Goal: Information Seeking & Learning: Find specific page/section

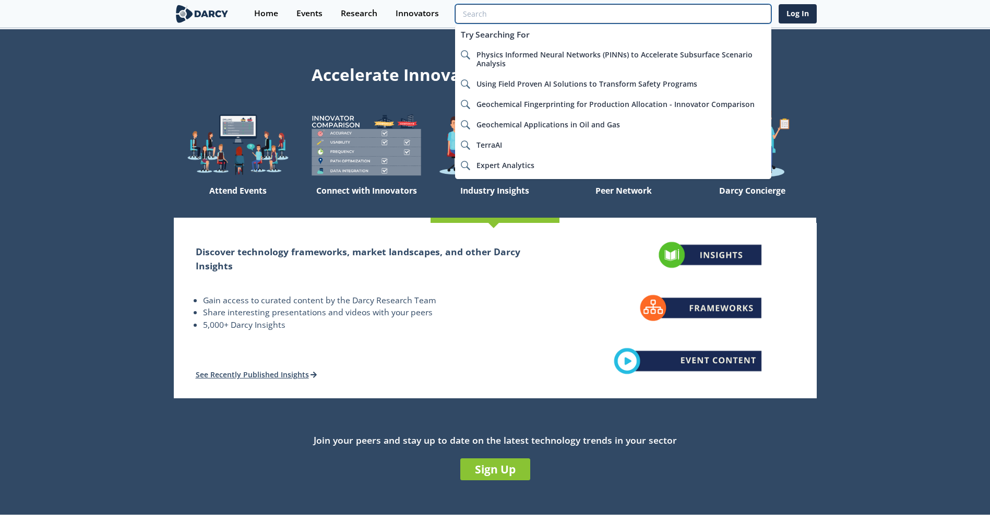
click at [704, 13] on input "search" at bounding box center [613, 13] width 316 height 19
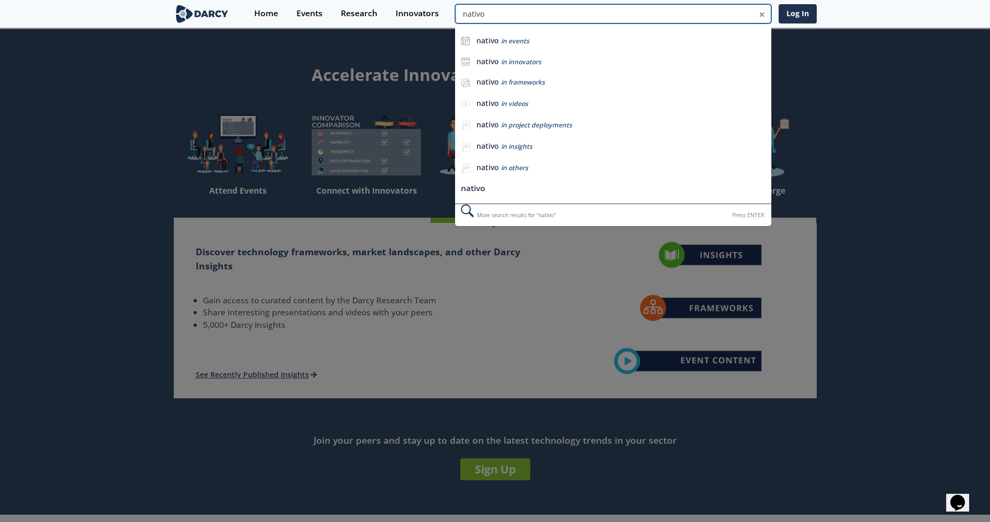
type input "nativo"
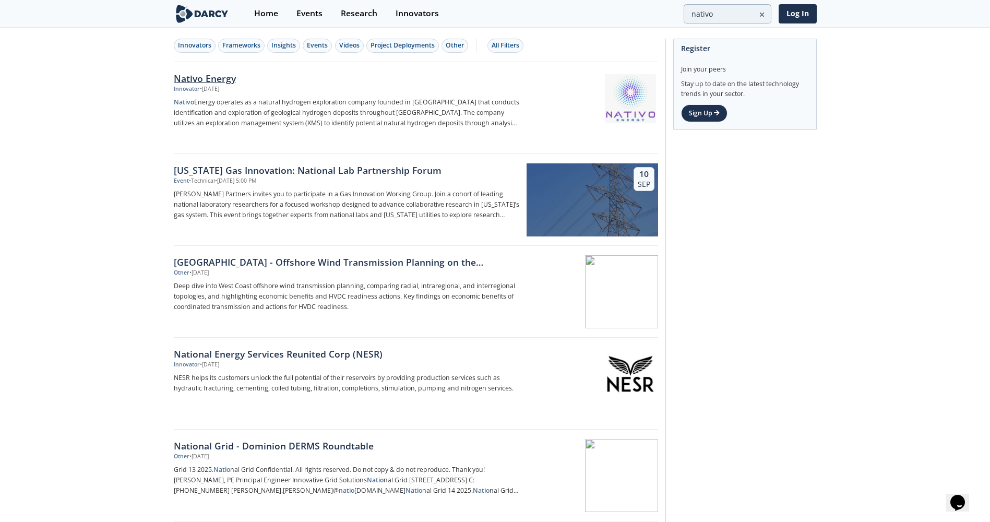
click at [204, 78] on div "Nativo Energy" at bounding box center [347, 79] width 346 height 14
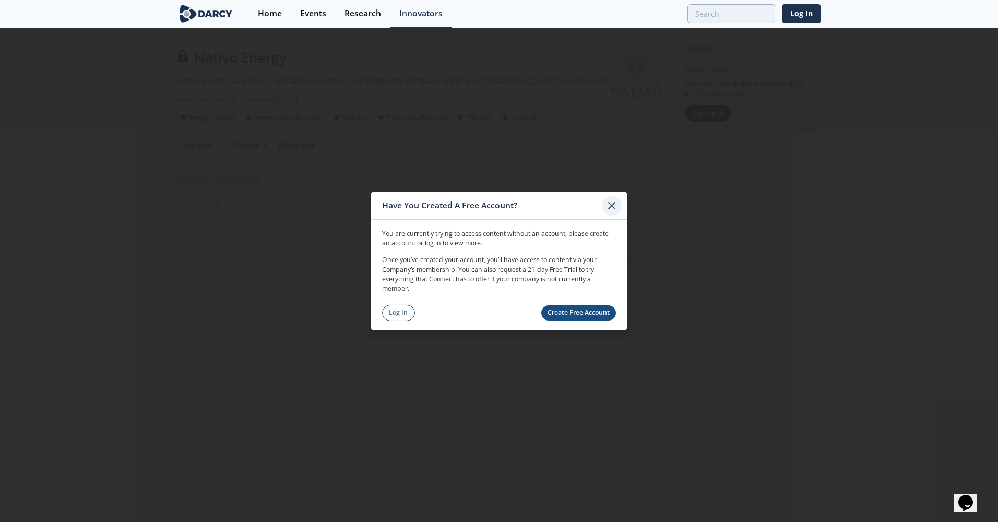
click at [612, 207] on icon at bounding box center [612, 205] width 13 height 13
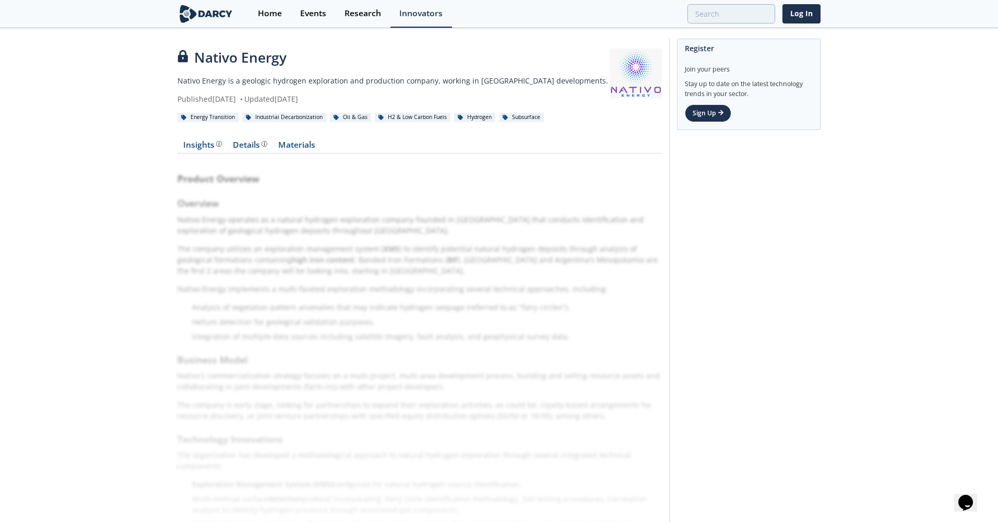
type input "nativo"
